Goal: Share content

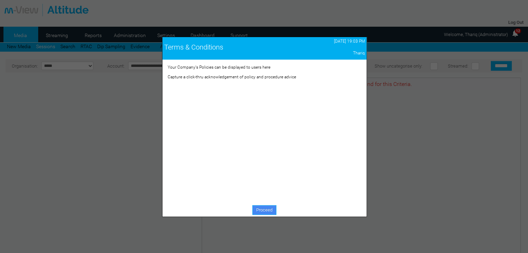
click at [253, 211] on link "Proceed" at bounding box center [264, 210] width 24 height 10
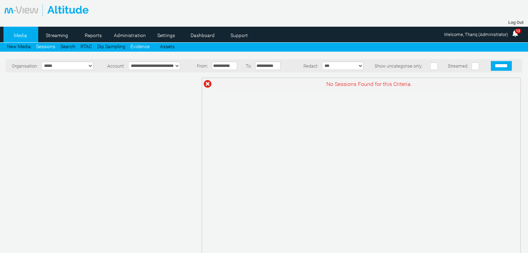
click at [136, 46] on link "Evidence" at bounding box center [139, 47] width 19 height 6
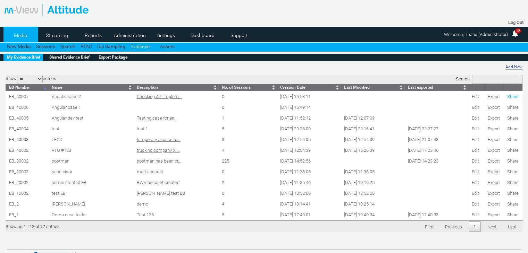
click at [516, 95] on link "Share" at bounding box center [512, 96] width 11 height 5
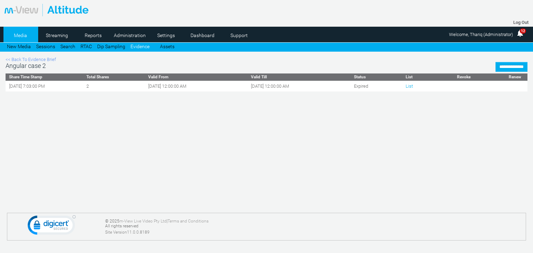
click at [408, 86] on link "List" at bounding box center [409, 86] width 7 height 5
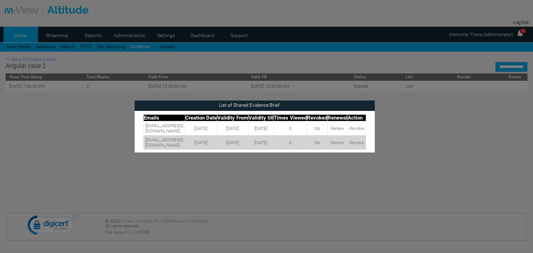
click at [375, 106] on input "image" at bounding box center [369, 106] width 10 height 10
